Goal: Transaction & Acquisition: Book appointment/travel/reservation

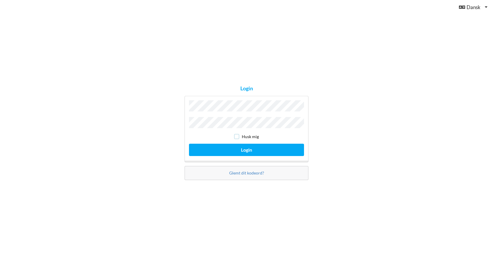
drag, startPoint x: 235, startPoint y: 134, endPoint x: 235, endPoint y: 141, distance: 6.8
click at [235, 134] on input "checkbox" at bounding box center [236, 136] width 5 height 5
checkbox input "true"
click at [236, 148] on button "Login" at bounding box center [246, 150] width 115 height 12
click at [189, 144] on button "Login" at bounding box center [246, 150] width 115 height 12
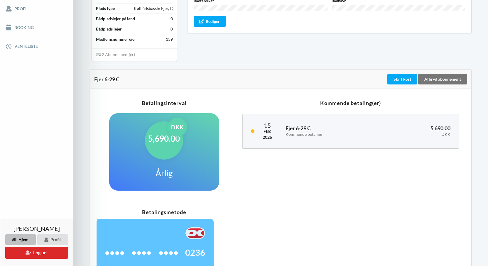
scroll to position [13, 0]
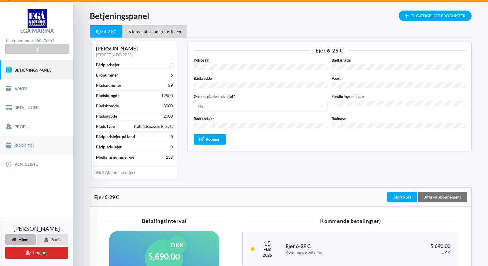
click at [22, 145] on link "Booking" at bounding box center [36, 145] width 73 height 19
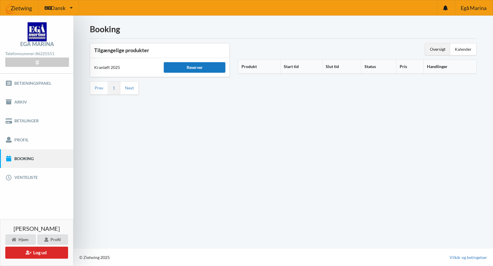
click at [198, 65] on div "Reserver" at bounding box center [194, 67] width 61 height 11
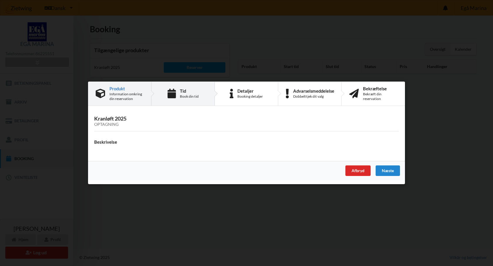
click at [185, 96] on div "Book din tid" at bounding box center [189, 96] width 19 height 5
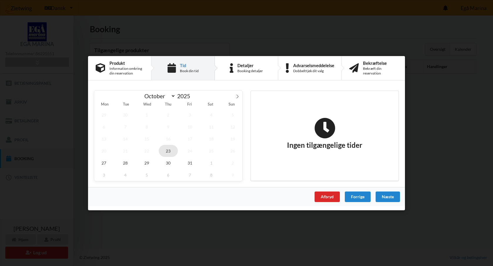
click at [168, 152] on span "23" at bounding box center [168, 151] width 19 height 12
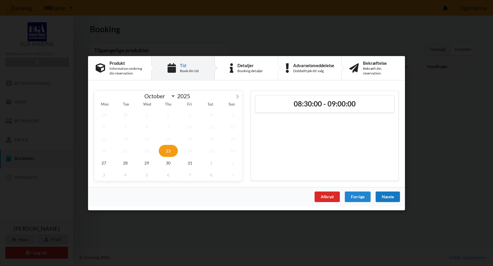
click at [381, 197] on div "Næste" at bounding box center [388, 196] width 24 height 11
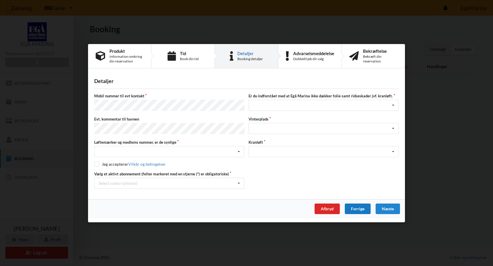
click at [363, 208] on div "Forrige" at bounding box center [358, 208] width 26 height 11
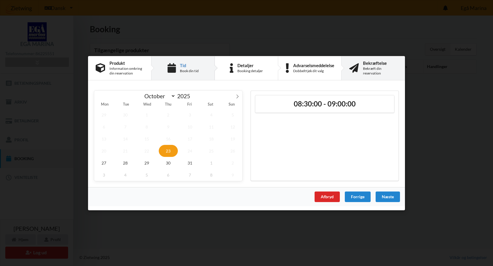
click at [370, 66] on div "Bekræft din reservation" at bounding box center [380, 70] width 34 height 9
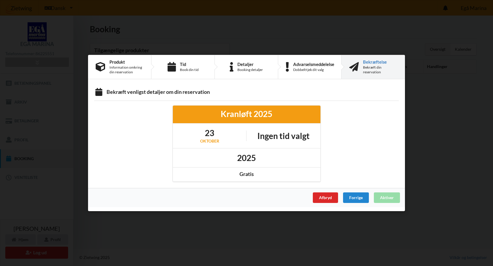
click at [385, 196] on div "Afbryd Forrige Aktiver" at bounding box center [246, 197] width 317 height 19
click at [354, 154] on div at bounding box center [364, 143] width 78 height 85
click at [371, 69] on div "Bekræft din reservation" at bounding box center [380, 69] width 34 height 9
click at [321, 197] on div "Afbryd" at bounding box center [325, 198] width 25 height 11
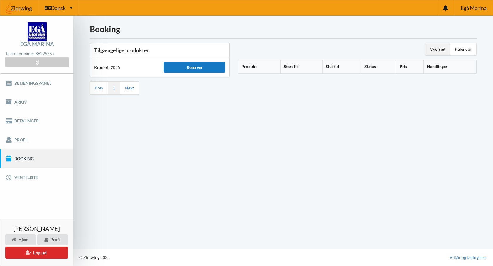
click at [210, 66] on div "Reserver" at bounding box center [194, 67] width 61 height 11
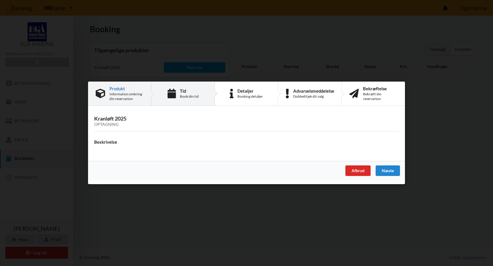
click at [184, 94] on div "Tid Book din tid" at bounding box center [189, 94] width 19 height 10
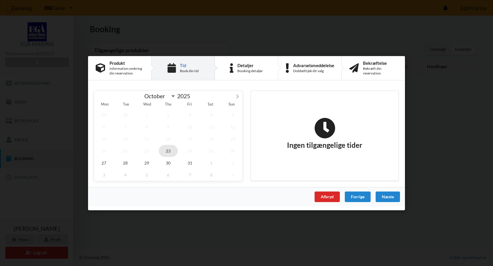
click at [168, 150] on span "23" at bounding box center [168, 151] width 19 height 12
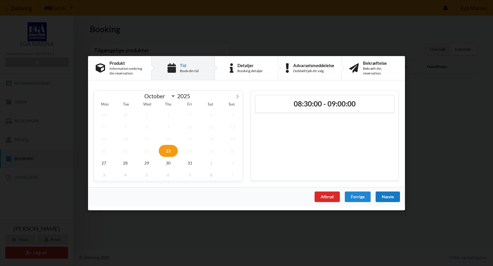
click at [387, 197] on div "Næste" at bounding box center [388, 196] width 24 height 11
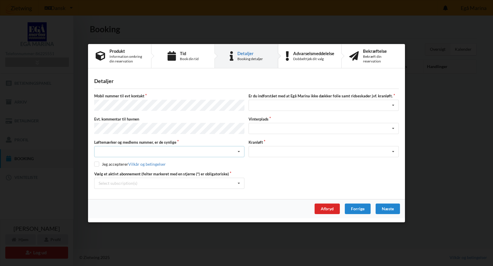
click at [108, 148] on div "Nej, jeg kontakter havnekontoret inden løftet Ja, mine mærker er synlige og int…" at bounding box center [169, 151] width 150 height 11
click at [109, 172] on div "Ja, mine mærker er synlige og intakte" at bounding box center [170, 173] width 150 height 11
click at [271, 106] on div "Jeg har tæpper med og tager selv ansvaret for eventuelle folie samt ridseskader…" at bounding box center [324, 105] width 150 height 11
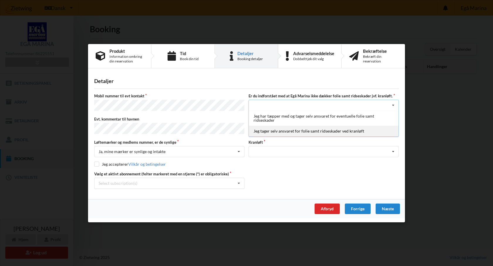
click at [270, 133] on div "Jeg tager selv ansvaret for folie samt ridseskader ved kranløft" at bounding box center [324, 131] width 150 height 11
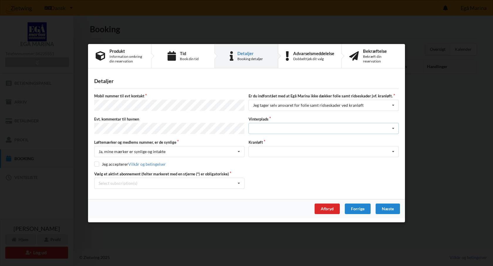
click at [261, 127] on div "Landplads nr. 1 Landplads nr. 2 Landplads nr.3 Landplads nr. 4 Landplads nr. 5 …" at bounding box center [324, 128] width 150 height 11
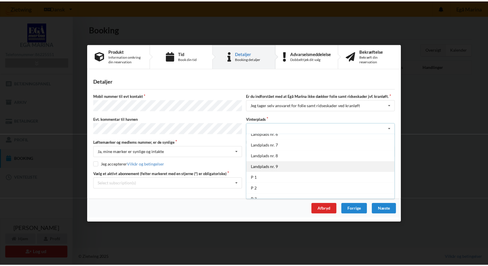
scroll to position [65, 0]
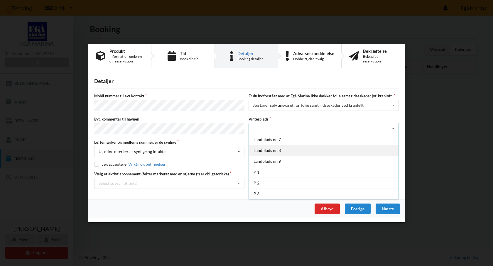
click at [283, 151] on div "Landplads nr. 8" at bounding box center [324, 150] width 150 height 11
click at [265, 151] on div "Optagning" at bounding box center [324, 151] width 150 height 11
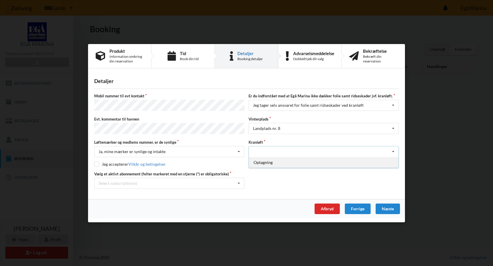
click at [263, 161] on div "Optagning" at bounding box center [324, 162] width 150 height 11
click at [386, 207] on div "Næste" at bounding box center [388, 208] width 24 height 11
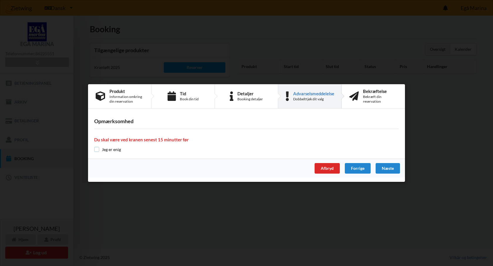
click at [96, 150] on input "checkbox" at bounding box center [96, 149] width 5 height 5
checkbox input "true"
click at [390, 169] on div "Næste" at bounding box center [388, 168] width 24 height 11
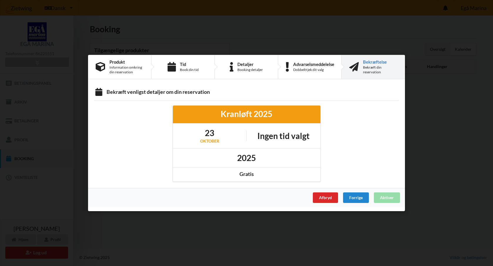
click at [372, 67] on div "Bekræft din reservation" at bounding box center [380, 69] width 34 height 9
click at [371, 63] on div "Bekræftelse" at bounding box center [380, 62] width 34 height 5
click at [186, 70] on div "Book din tid" at bounding box center [189, 70] width 19 height 5
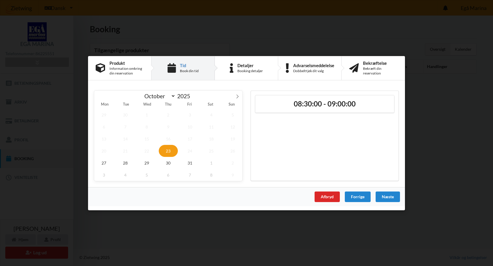
click at [168, 152] on span "23" at bounding box center [168, 151] width 19 height 12
click at [385, 197] on div "Næste" at bounding box center [388, 196] width 24 height 11
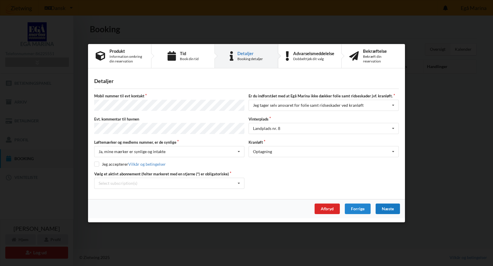
click at [384, 205] on div "Næste" at bounding box center [388, 208] width 24 height 11
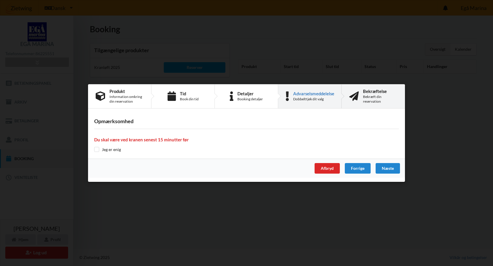
click at [353, 98] on icon at bounding box center [354, 97] width 10 height 10
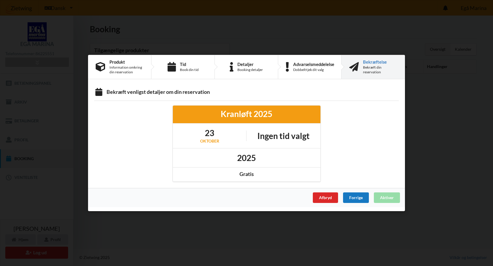
click at [360, 199] on div "Forrige" at bounding box center [356, 198] width 26 height 11
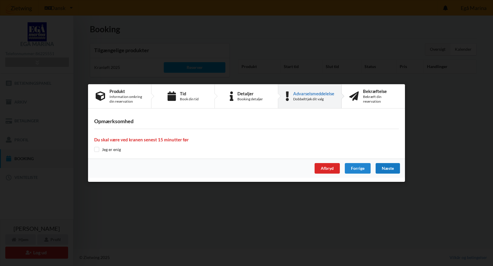
click at [388, 171] on div "Næste" at bounding box center [388, 168] width 24 height 11
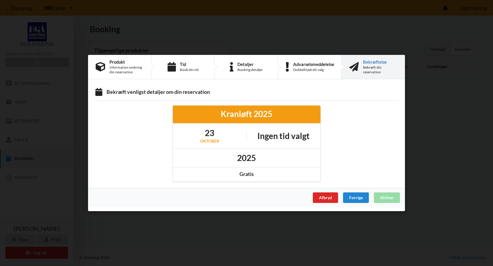
click at [389, 196] on div "Afbryd Forrige Aktiver" at bounding box center [246, 197] width 317 height 19
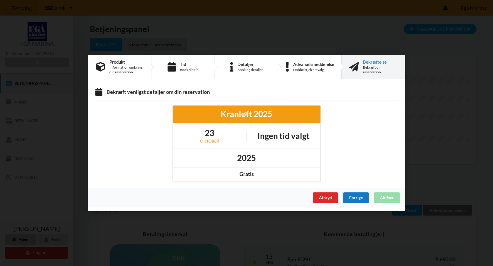
click at [354, 200] on div "Forrige" at bounding box center [356, 198] width 26 height 11
drag, startPoint x: 355, startPoint y: 194, endPoint x: 352, endPoint y: 203, distance: 9.8
click at [354, 196] on div "Forrige" at bounding box center [356, 198] width 26 height 11
click at [355, 198] on div "Forrige" at bounding box center [356, 198] width 26 height 11
click at [182, 67] on div "Tid Book din tid" at bounding box center [189, 67] width 19 height 10
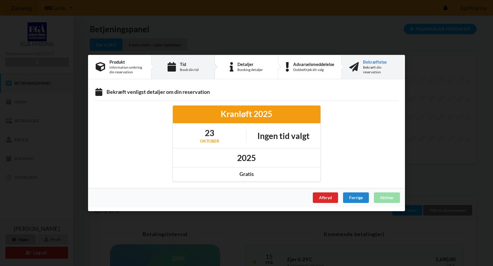
click at [180, 71] on div "Book din tid" at bounding box center [189, 70] width 19 height 5
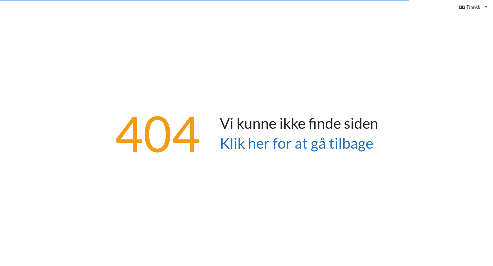
click at [296, 146] on link "Klik her for at gå tilbage" at bounding box center [297, 143] width 154 height 18
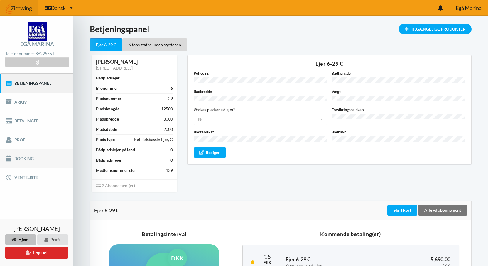
click at [20, 158] on link "Booking" at bounding box center [36, 158] width 73 height 19
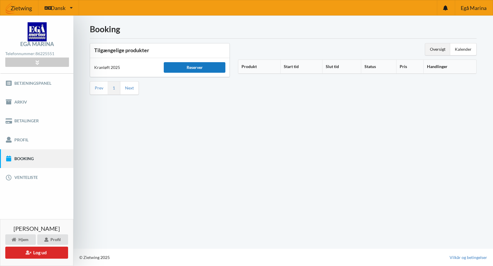
click at [195, 67] on div "Reserver" at bounding box center [194, 67] width 61 height 11
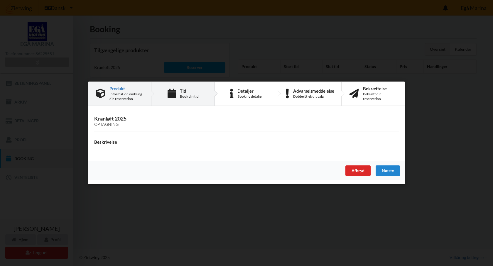
click at [185, 93] on div "Tid" at bounding box center [189, 91] width 19 height 5
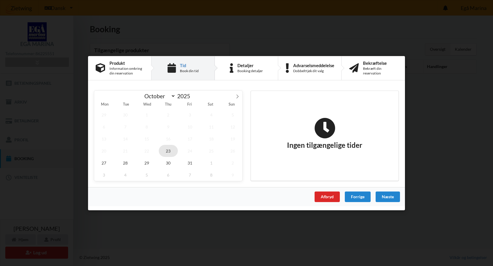
click at [169, 152] on span "23" at bounding box center [168, 151] width 19 height 12
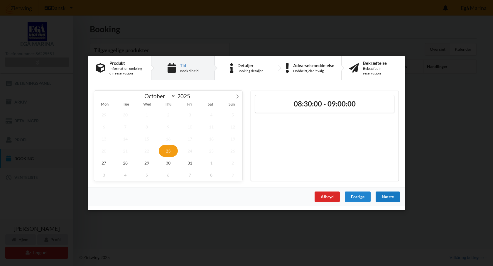
click at [387, 196] on div "Næste" at bounding box center [388, 196] width 24 height 11
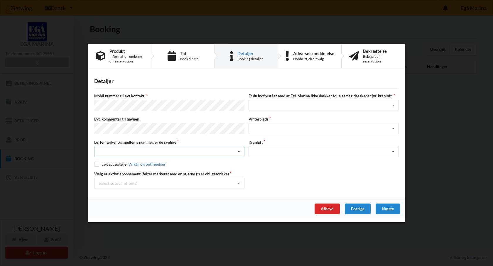
click at [104, 151] on div "Nej, jeg kontakter havnekontoret inden løftet Ja, mine mærker er synlige og int…" at bounding box center [169, 151] width 150 height 11
click at [102, 173] on div "Ja, mine mærker er synlige og intakte" at bounding box center [170, 173] width 150 height 11
click at [261, 104] on div "Jeg har tæpper med og tager selv ansvaret for eventuelle folie samt ridseskader…" at bounding box center [324, 105] width 150 height 11
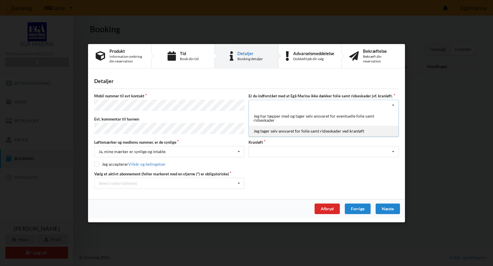
click at [260, 131] on div "Jeg tager selv ansvaret for folie samt ridseskader ved kranløft" at bounding box center [324, 131] width 150 height 11
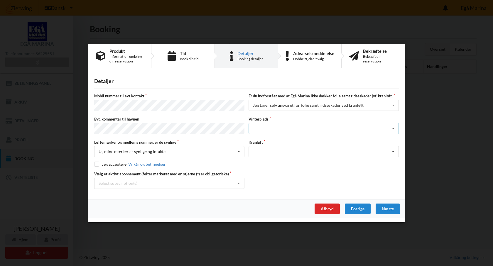
click at [259, 130] on div "Landplads nr. 1 Landplads nr. 2 Landplads nr.3 Landplads nr. 4 Landplads nr. 5 …" at bounding box center [324, 128] width 150 height 11
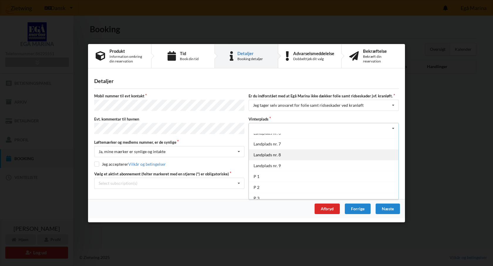
scroll to position [65, 0]
click at [283, 150] on div "Landplads nr. 8" at bounding box center [324, 150] width 150 height 11
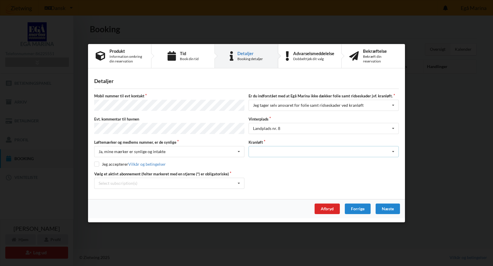
click at [393, 151] on icon at bounding box center [393, 151] width 9 height 11
click at [266, 161] on div "Optagning" at bounding box center [324, 162] width 150 height 11
click at [384, 206] on div "Næste" at bounding box center [388, 208] width 24 height 11
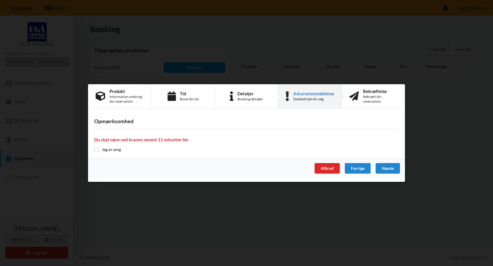
click at [97, 149] on input "checkbox" at bounding box center [96, 149] width 5 height 5
checkbox input "true"
click at [379, 168] on div "Næste" at bounding box center [388, 168] width 24 height 11
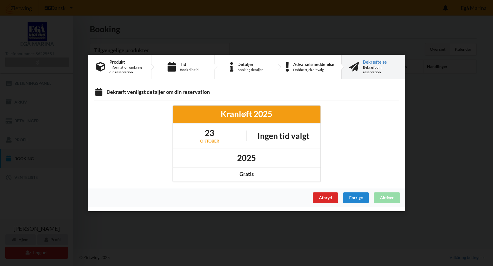
click at [212, 136] on h1 "23" at bounding box center [209, 133] width 19 height 11
click at [354, 199] on div "Forrige" at bounding box center [356, 198] width 26 height 11
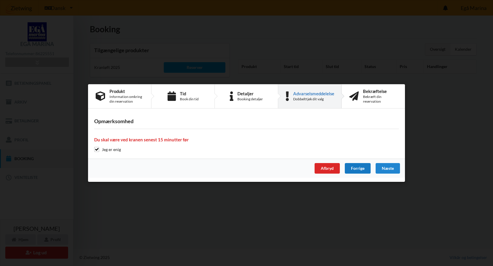
click at [357, 171] on div "Forrige" at bounding box center [358, 168] width 26 height 11
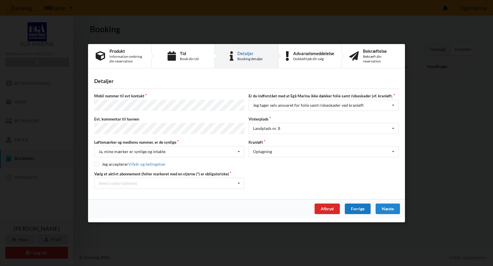
click at [360, 209] on div "Forrige" at bounding box center [358, 208] width 26 height 11
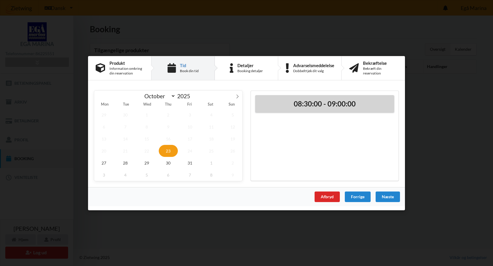
click at [319, 103] on h2 "08:30:00 - 09:00:00" at bounding box center [324, 103] width 131 height 9
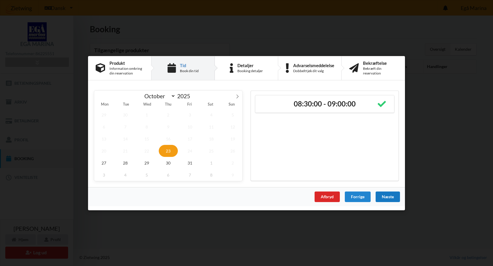
click at [385, 198] on div "Næste" at bounding box center [388, 196] width 24 height 11
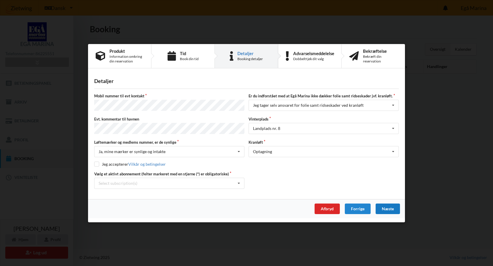
click at [386, 209] on div "Næste" at bounding box center [388, 208] width 24 height 11
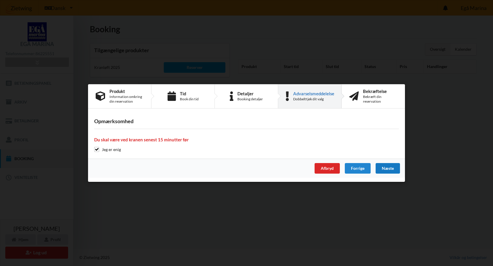
click at [388, 168] on div "Næste" at bounding box center [388, 168] width 24 height 11
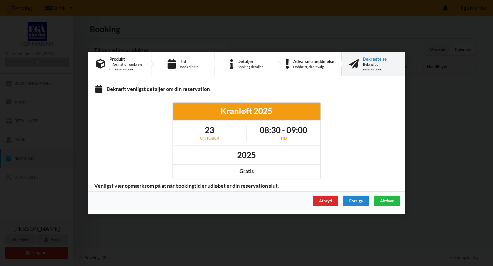
click at [367, 66] on div "Bekræft din reservation" at bounding box center [380, 66] width 34 height 9
click at [388, 201] on span "Aktiver" at bounding box center [387, 200] width 14 height 5
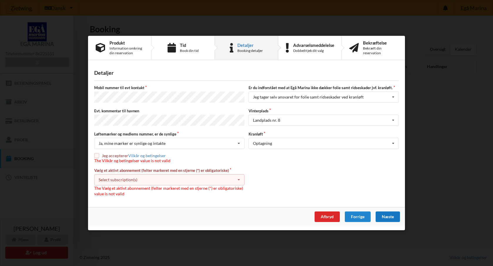
click at [98, 156] on input "checkbox" at bounding box center [96, 155] width 5 height 5
checkbox input "true"
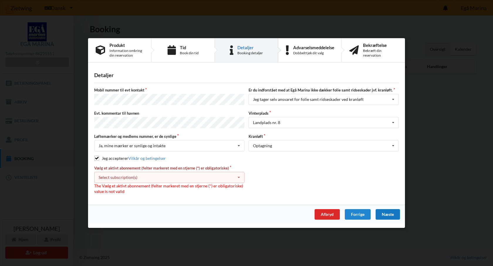
click at [155, 178] on div "Select subscription(s) * Ejer 6-29 C * 6 tons stativ - uden støtteben" at bounding box center [169, 177] width 150 height 11
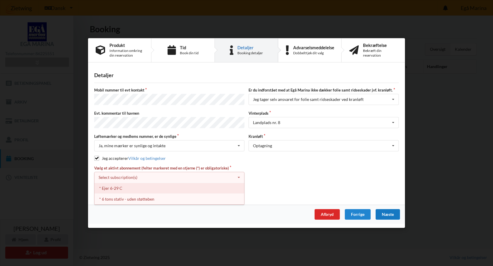
click at [118, 187] on div "* Ejer 6-29 C" at bounding box center [170, 188] width 150 height 11
click at [118, 188] on div "* 6 tons stativ - uden støtteben" at bounding box center [170, 188] width 150 height 11
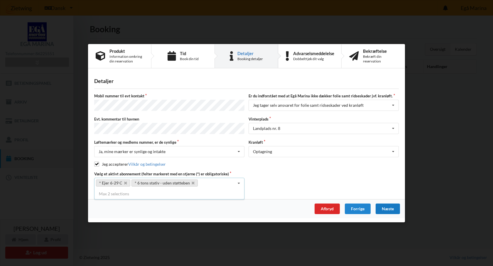
click at [391, 208] on div "Næste" at bounding box center [388, 208] width 24 height 11
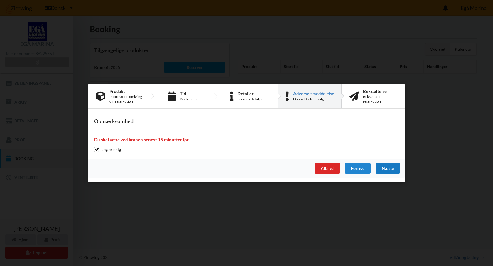
click at [387, 164] on div "Næste" at bounding box center [388, 168] width 24 height 11
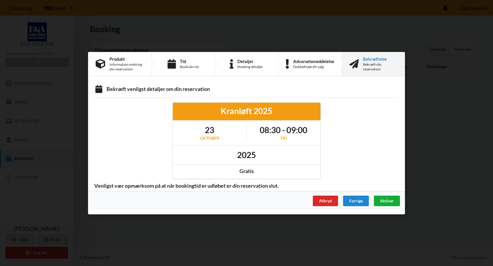
click at [388, 203] on span "Aktiver" at bounding box center [387, 200] width 14 height 5
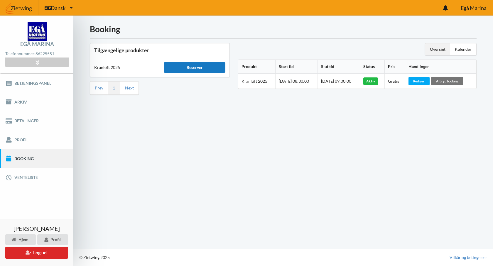
click at [197, 67] on div "Reserver" at bounding box center [194, 67] width 61 height 11
